Goal: Transaction & Acquisition: Obtain resource

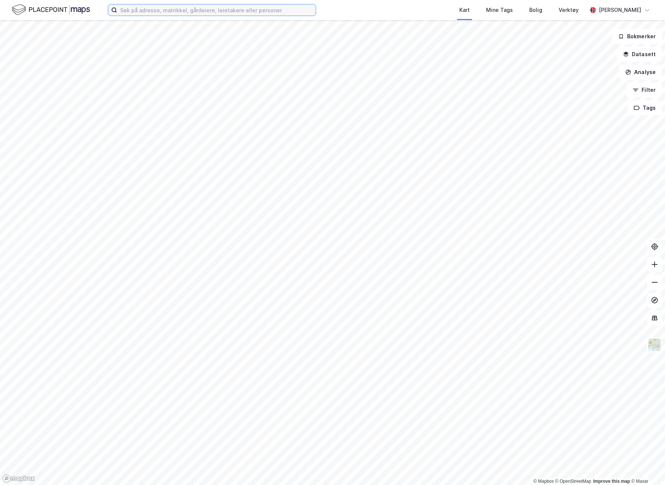
click at [301, 9] on input at bounding box center [216, 9] width 198 height 11
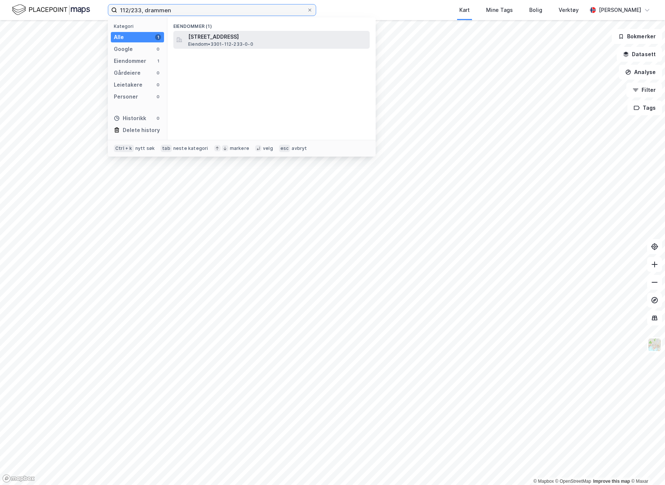
type input "112/233, drammen"
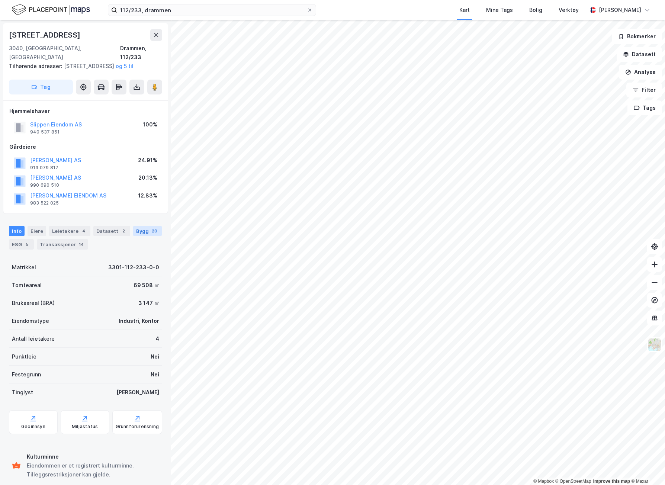
click at [150, 230] on div "20" at bounding box center [154, 230] width 9 height 7
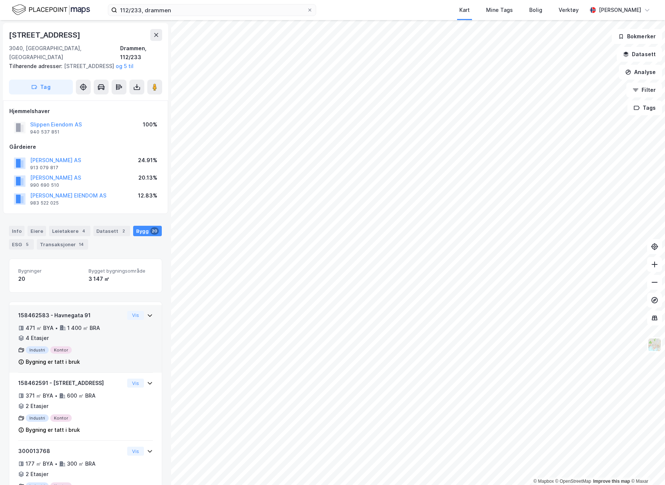
click at [132, 343] on div "158462583 - Havnegata 91 471 ㎡ BYA • 1 400 ㎡ BRA • 4 Etasjer Industri Kontor By…" at bounding box center [85, 342] width 135 height 62
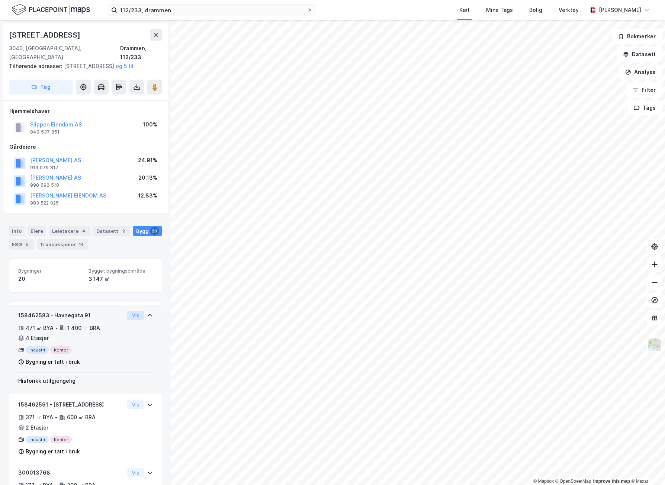
click at [130, 313] on button "Vis" at bounding box center [135, 315] width 17 height 9
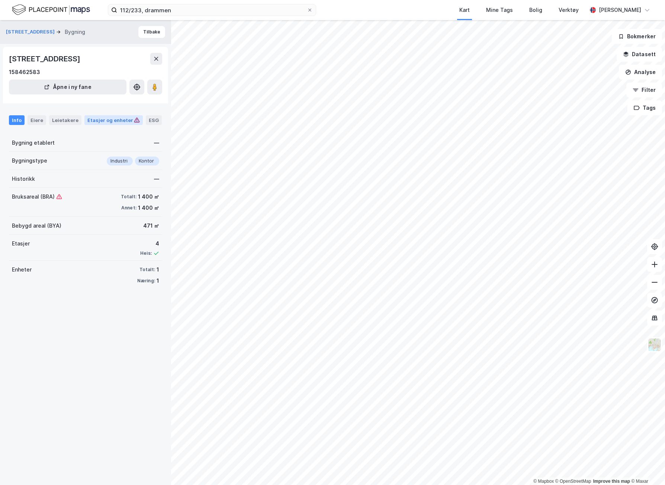
click at [125, 119] on div "Etasjer og enheter" at bounding box center [113, 120] width 52 height 7
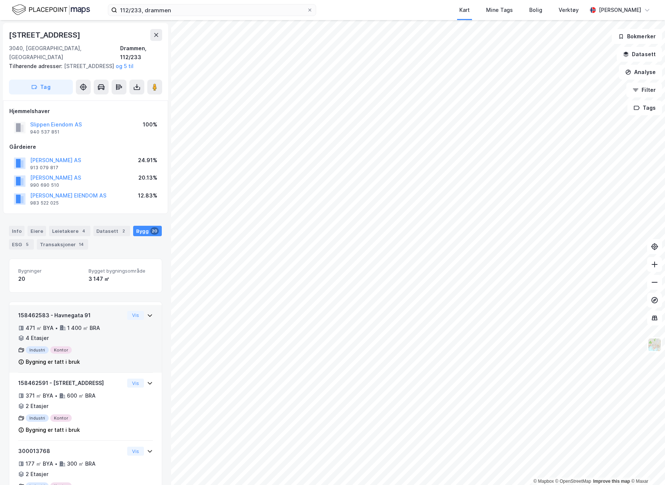
click at [100, 362] on div "Bygning er tatt i bruk" at bounding box center [71, 361] width 106 height 9
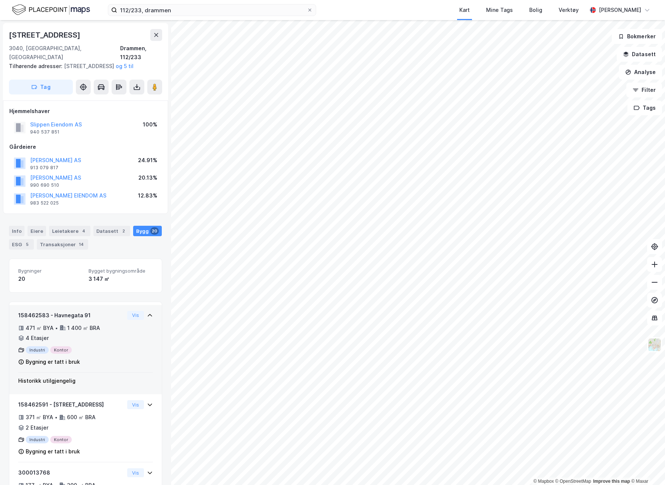
click at [41, 360] on div "Bygning er tatt i bruk" at bounding box center [53, 361] width 54 height 9
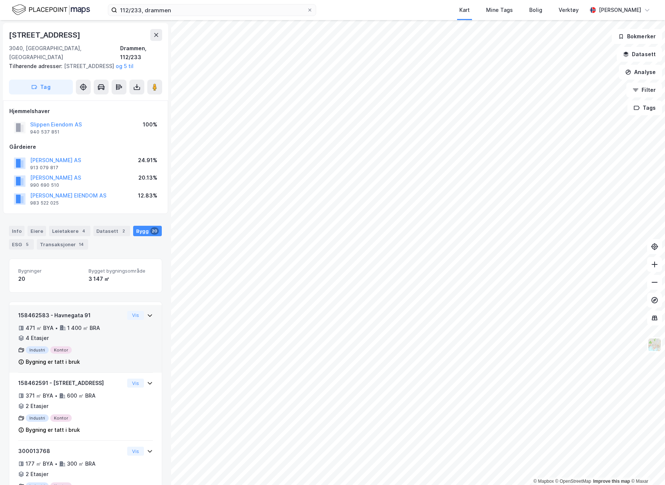
click at [20, 361] on icon at bounding box center [21, 362] width 6 height 6
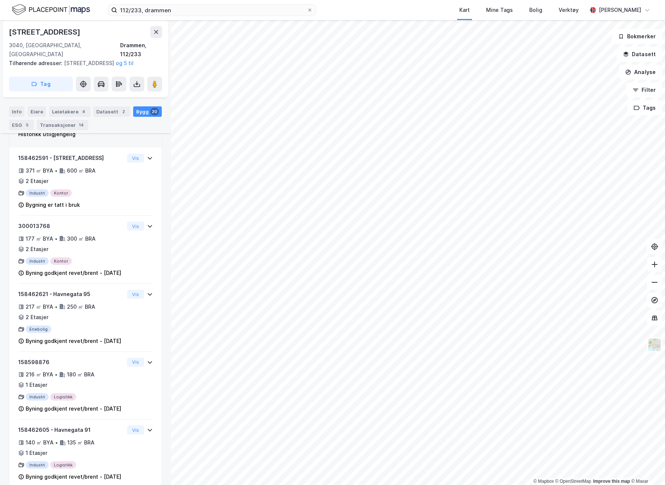
scroll to position [248, 0]
click at [134, 82] on icon at bounding box center [136, 83] width 7 height 7
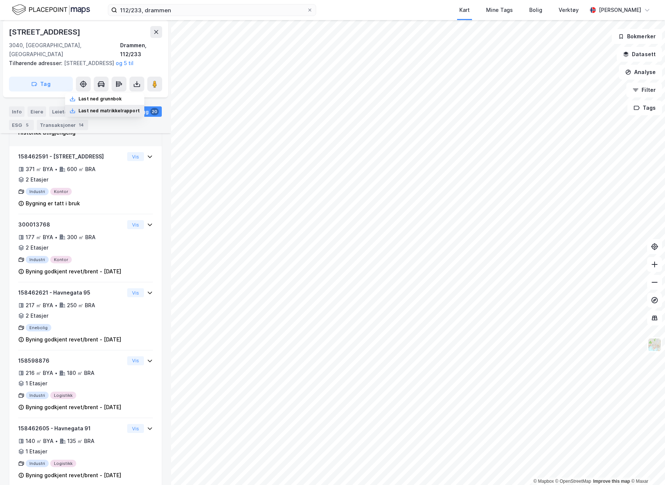
click at [122, 112] on div "Last ned matrikkelrapport" at bounding box center [108, 111] width 61 height 6
